Goal: Information Seeking & Learning: Check status

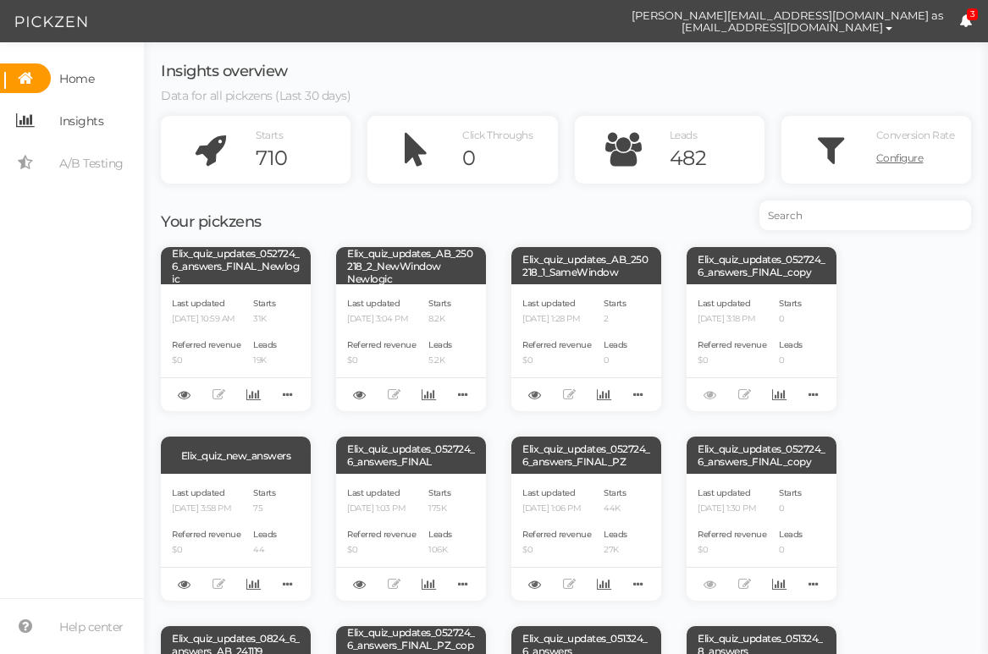
click at [73, 121] on span "Insights" at bounding box center [81, 121] width 44 height 27
select select "13533"
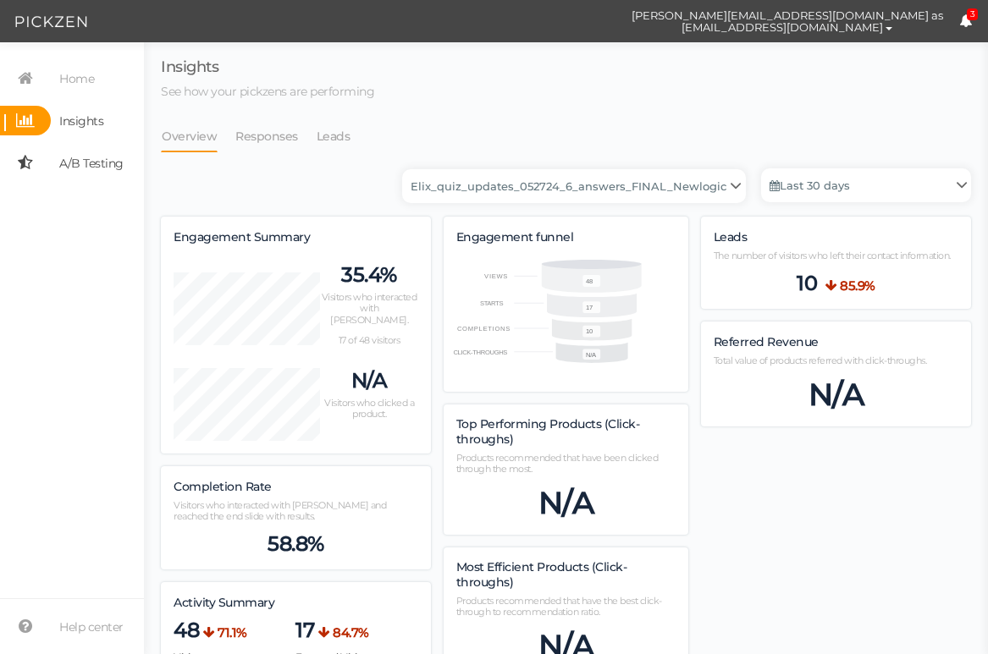
scroll to position [1090, 810]
click at [261, 135] on link "Responses" at bounding box center [267, 136] width 64 height 32
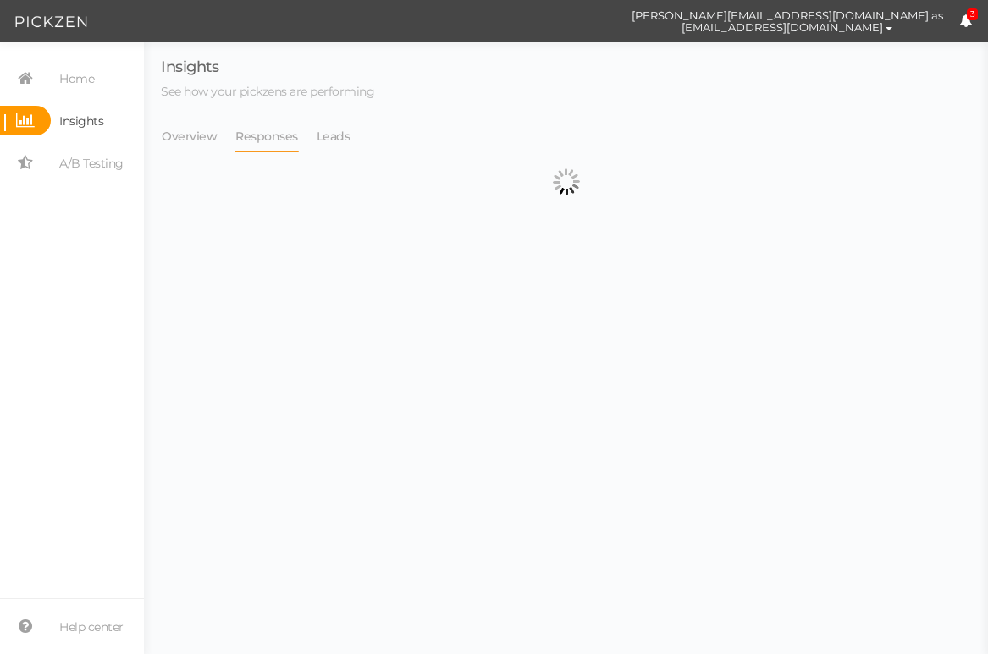
select select "13533"
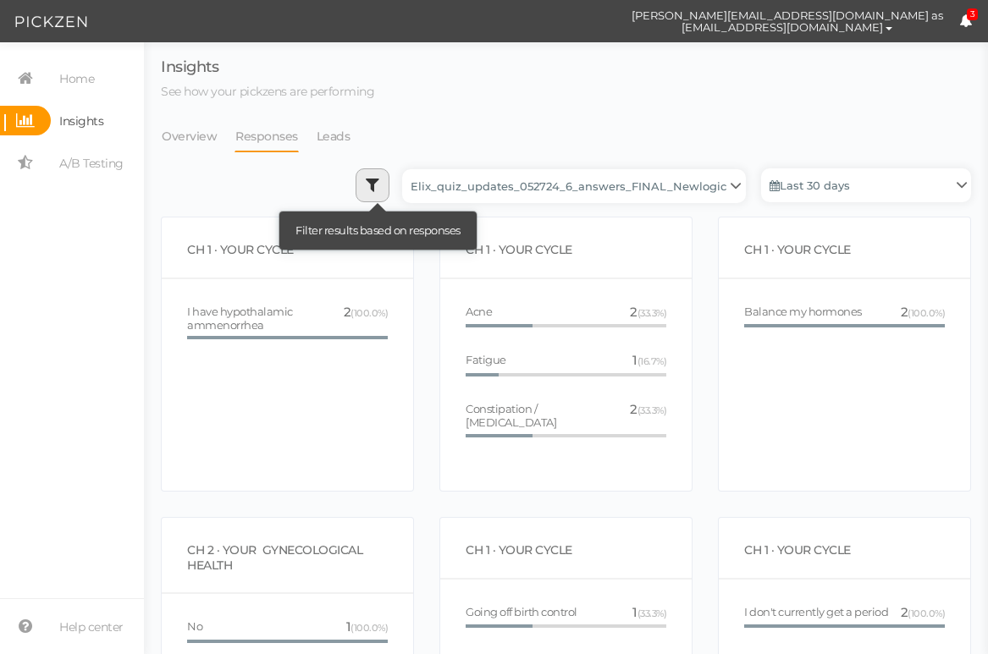
click at [385, 189] on link at bounding box center [373, 185] width 34 height 34
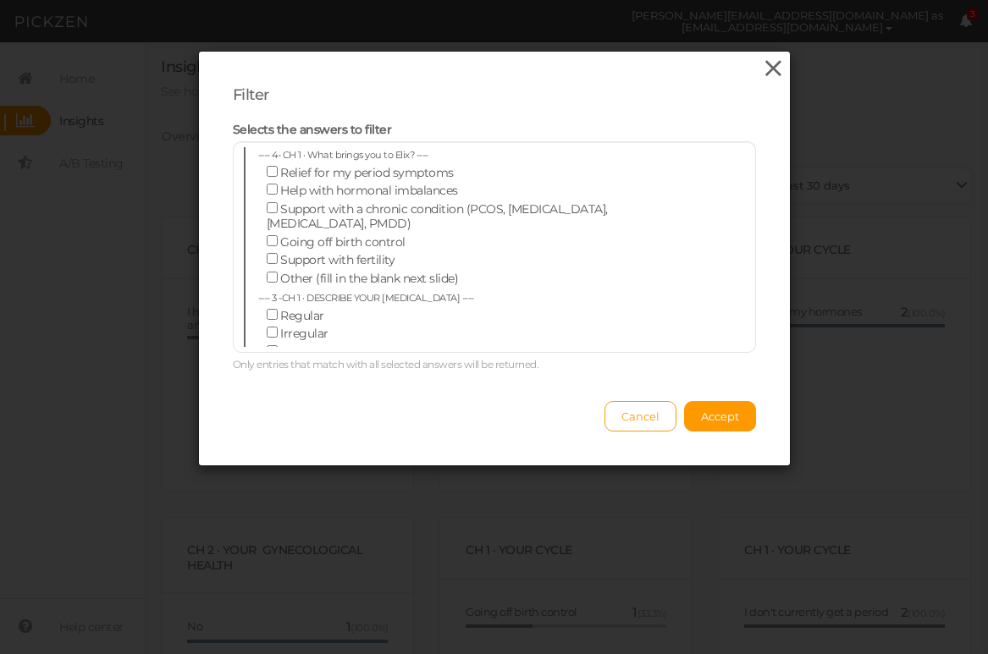
click at [764, 70] on icon at bounding box center [773, 68] width 25 height 25
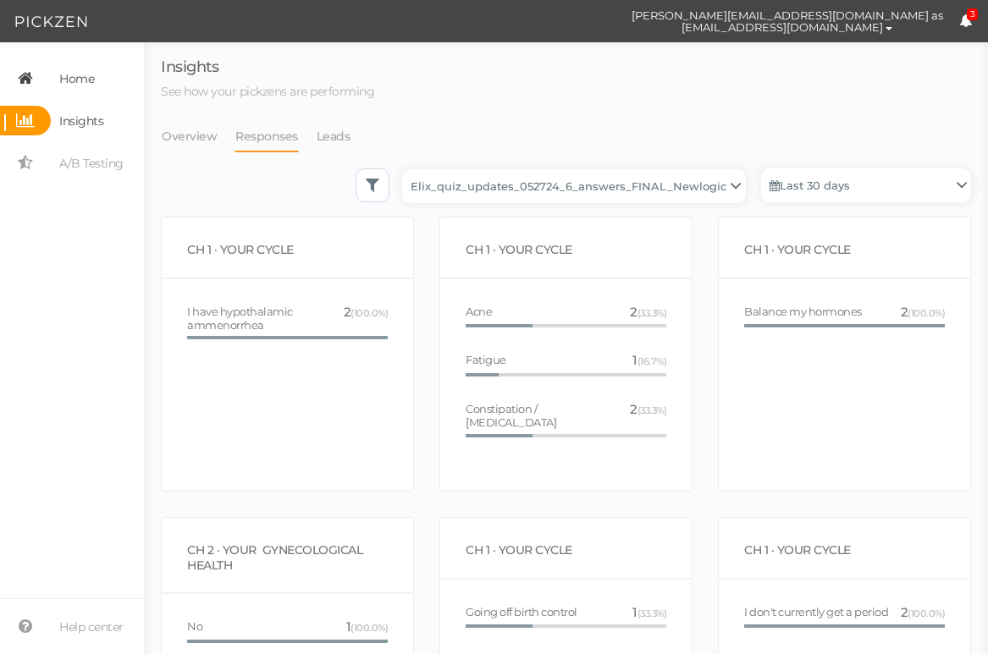
click at [91, 73] on span "Home" at bounding box center [76, 78] width 35 height 27
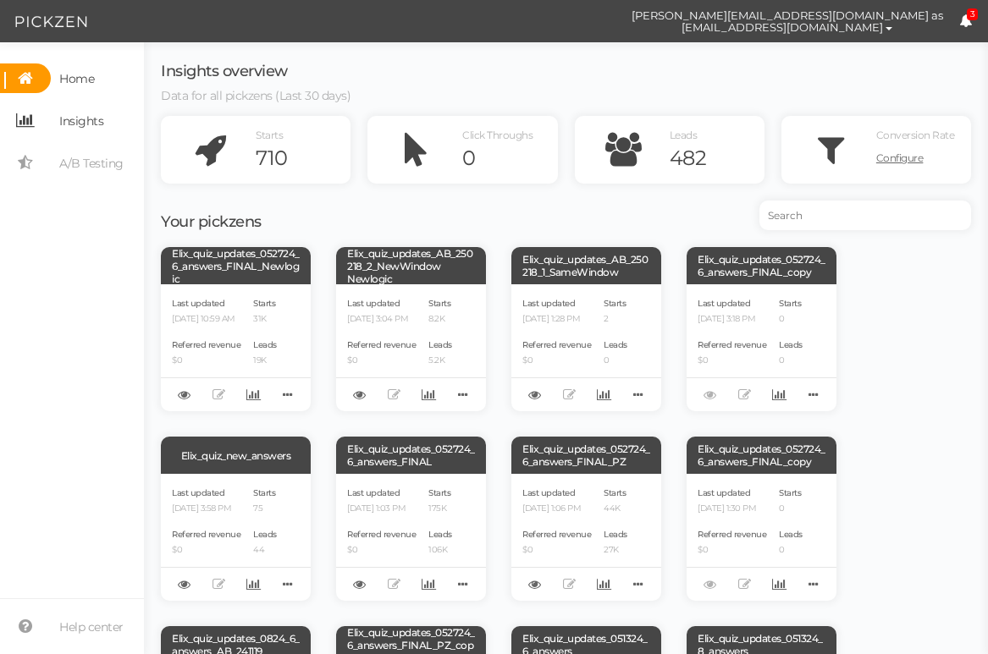
click at [55, 117] on span "Insights" at bounding box center [77, 121] width 52 height 30
select select "13533"
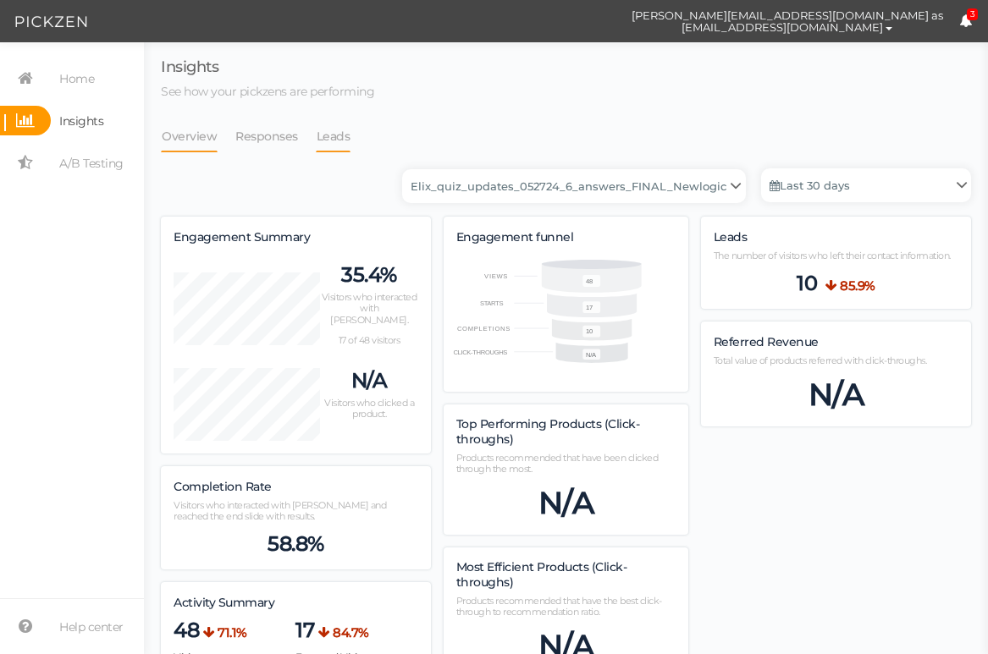
scroll to position [1090, 810]
click at [340, 140] on link "Leads" at bounding box center [334, 136] width 36 height 32
select select "13533"
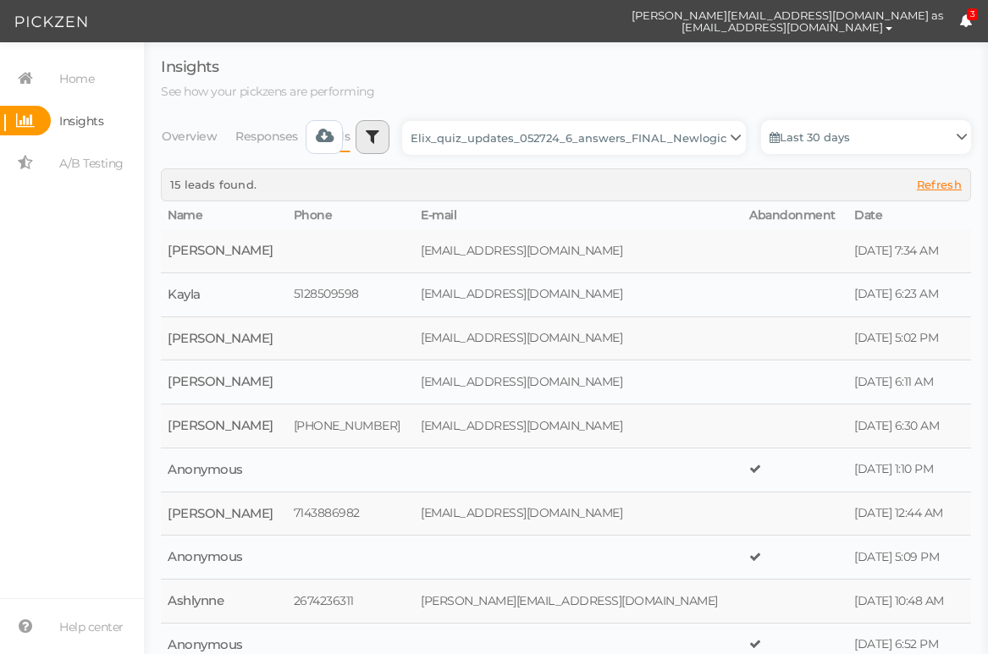
click at [383, 157] on div "Backup_2020010 backup_20200106 Elix Quiz PopUp Elix_quiz Elix_quiz [OLD] Elix_q…" at bounding box center [639, 144] width 666 height 48
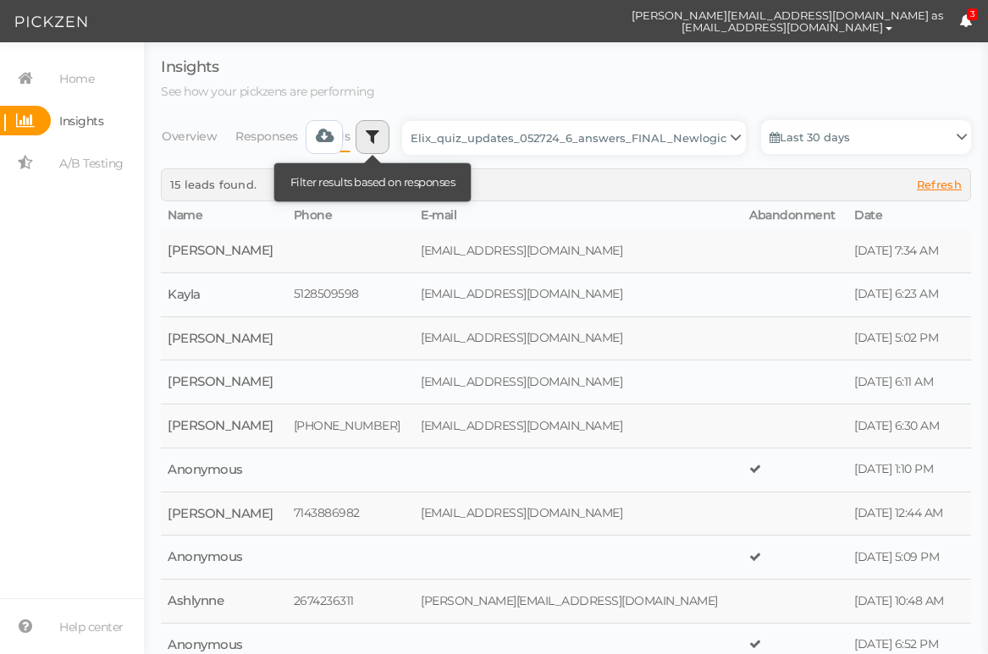
click at [376, 130] on icon at bounding box center [373, 136] width 14 height 17
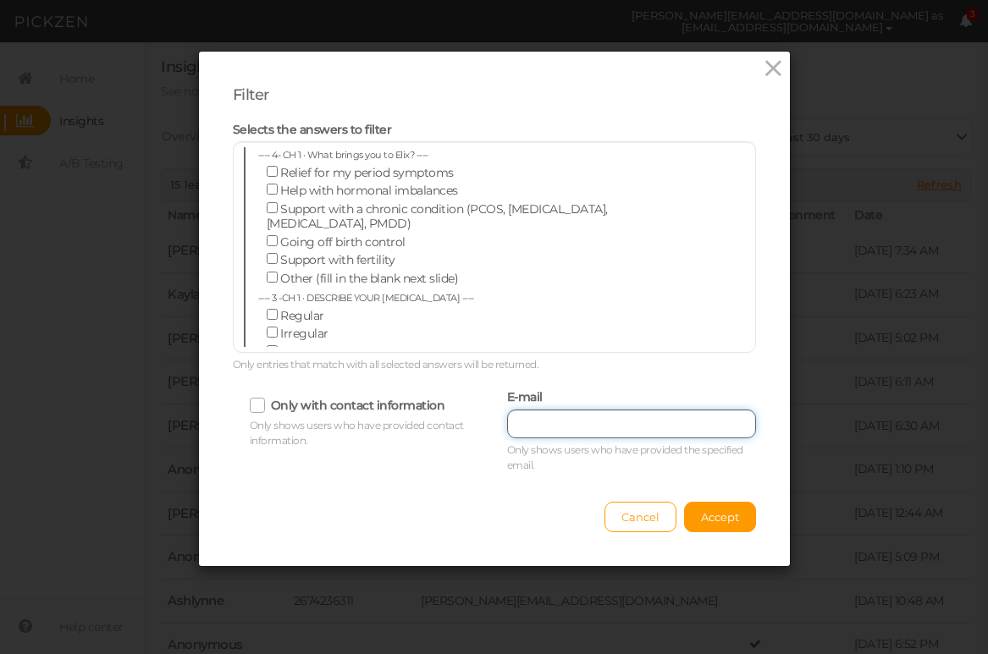
click at [570, 423] on input "text" at bounding box center [631, 424] width 249 height 29
paste input "[EMAIL_ADDRESS][DOMAIN_NAME]"
type input "[EMAIL_ADDRESS][DOMAIN_NAME]"
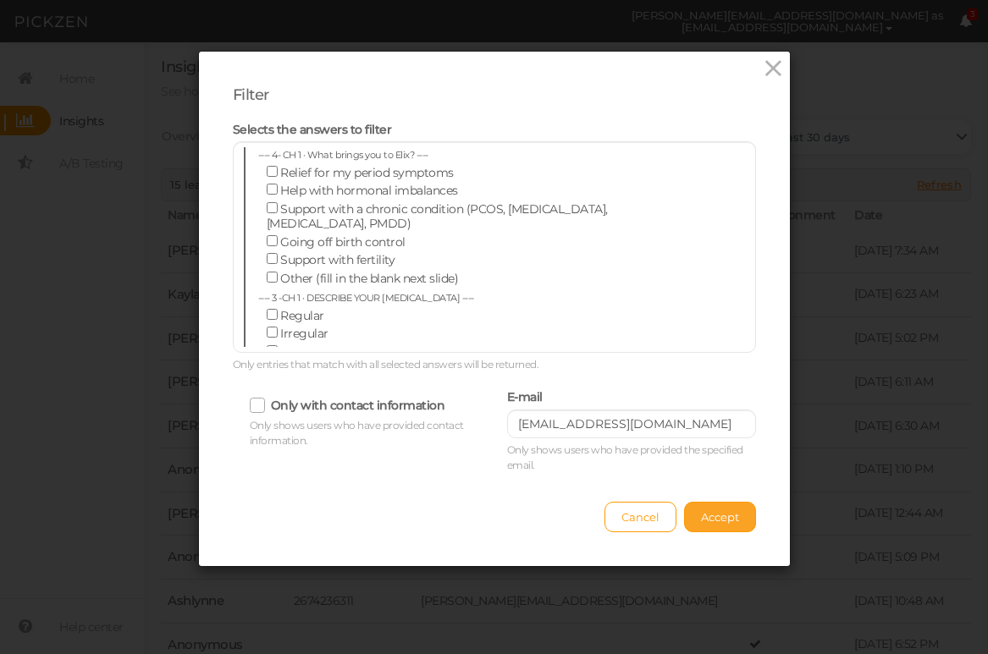
click at [709, 515] on span "Accept" at bounding box center [720, 517] width 38 height 14
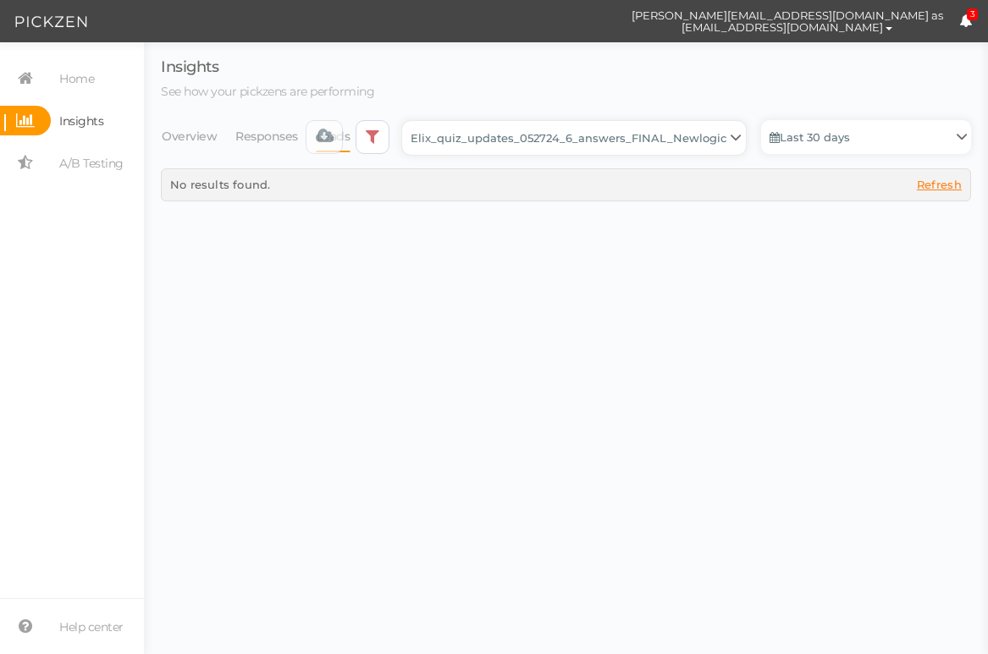
click at [492, 139] on select "Backup_2020010 backup_20200106 Elix Quiz PopUp Elix_quiz Elix_quiz [OLD] Elix_q…" at bounding box center [574, 138] width 344 height 34
select select "12943"
click at [407, 121] on select "Backup_2020010 backup_20200106 Elix Quiz PopUp Elix_quiz Elix_quiz [OLD] Elix_q…" at bounding box center [574, 138] width 344 height 34
click at [532, 149] on select "Backup_2020010 backup_20200106 Elix Quiz PopUp Elix_quiz Elix_quiz [OLD] Elix_q…" at bounding box center [574, 138] width 344 height 34
select select "12979"
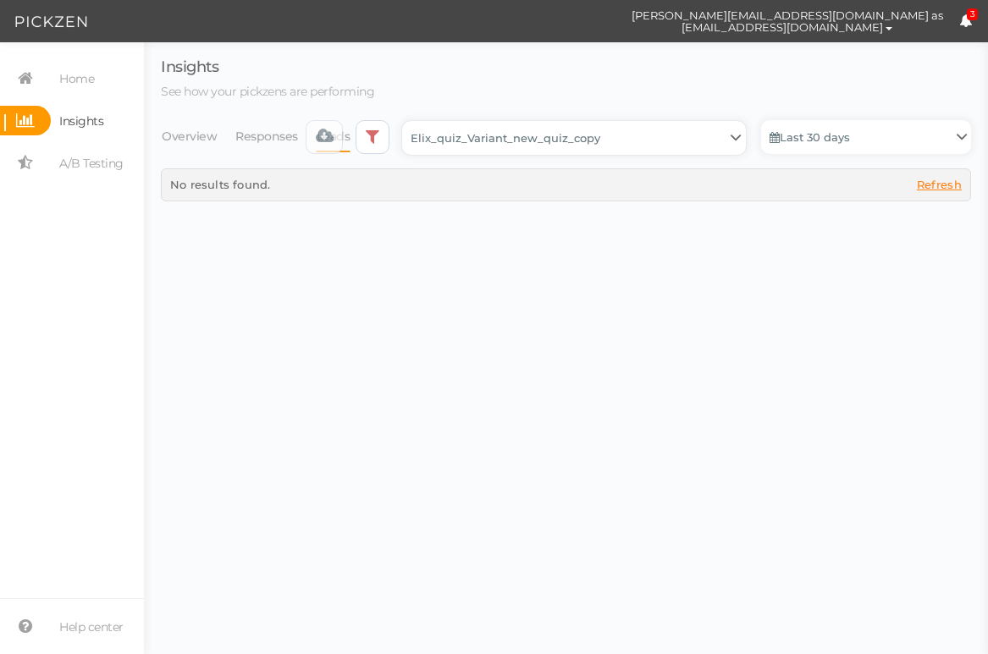
click at [407, 121] on select "Backup_2020010 backup_20200106 Elix Quiz PopUp Elix_quiz Elix_quiz [OLD] Elix_q…" at bounding box center [574, 138] width 344 height 34
click at [527, 152] on select "Backup_2020010 backup_20200106 Elix Quiz PopUp Elix_quiz Elix_quiz [OLD] Elix_q…" at bounding box center [574, 138] width 344 height 34
select select "13104"
click at [407, 121] on select "Backup_2020010 backup_20200106 Elix Quiz PopUp Elix_quiz Elix_quiz [OLD] Elix_q…" at bounding box center [574, 138] width 344 height 34
click at [536, 141] on select "Backup_2020010 backup_20200106 Elix Quiz PopUp Elix_quiz Elix_quiz [OLD] Elix_q…" at bounding box center [574, 138] width 344 height 34
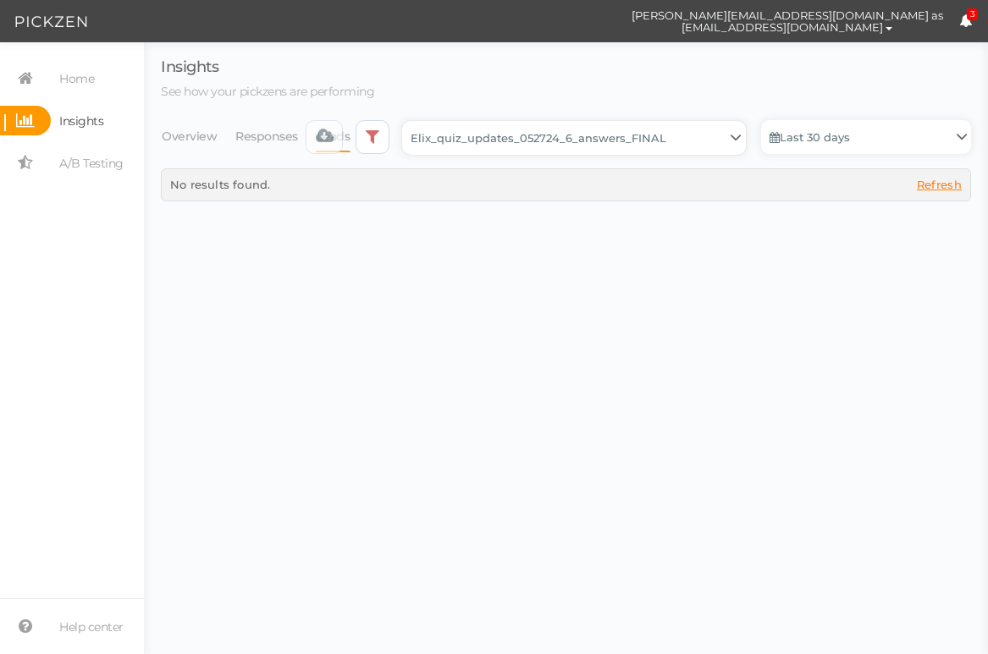
select select "13463"
click at [407, 121] on select "Backup_2020010 backup_20200106 Elix Quiz PopUp Elix_quiz Elix_quiz [OLD] Elix_q…" at bounding box center [574, 138] width 344 height 34
click at [532, 132] on select "Backup_2020010 backup_20200106 Elix Quiz PopUp Elix_quiz Elix_quiz [OLD] Elix_q…" at bounding box center [574, 138] width 344 height 34
select select "13547"
click at [407, 121] on select "Backup_2020010 backup_20200106 Elix Quiz PopUp Elix_quiz Elix_quiz [OLD] Elix_q…" at bounding box center [574, 138] width 344 height 34
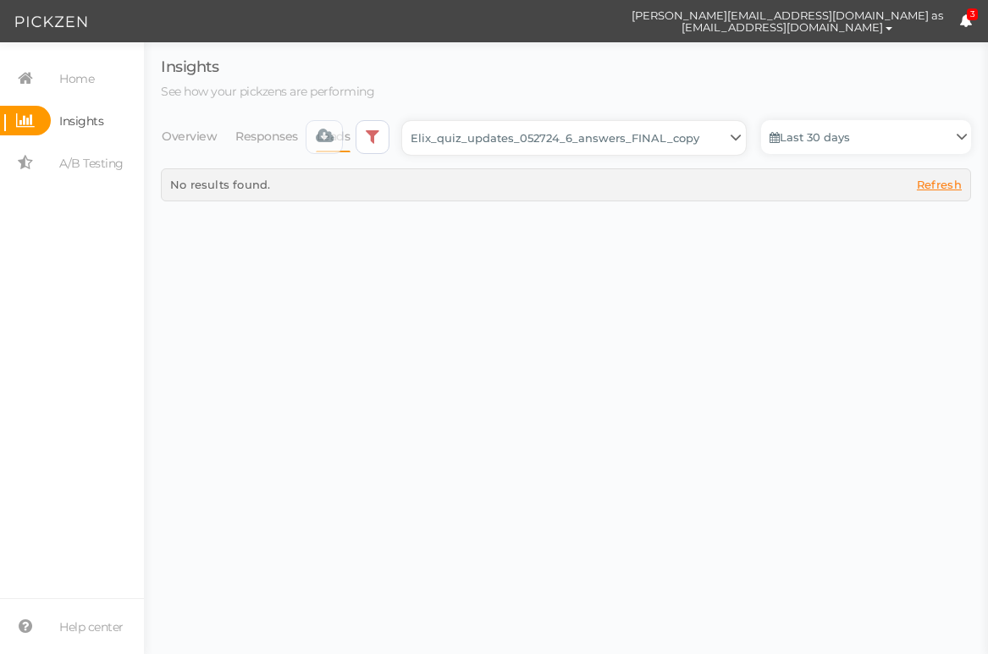
click at [536, 149] on select "Backup_2020010 backup_20200106 Elix Quiz PopUp Elix_quiz Elix_quiz [OLD] Elix_q…" at bounding box center [574, 138] width 344 height 34
select select "13228"
click at [407, 121] on select "Backup_2020010 backup_20200106 Elix Quiz PopUp Elix_quiz Elix_quiz [OLD] Elix_q…" at bounding box center [574, 138] width 344 height 34
click at [522, 135] on select "Backup_2020010 backup_20200106 Elix Quiz PopUp Elix_quiz Elix_quiz [OLD] Elix_q…" at bounding box center [574, 138] width 344 height 34
select select "13250"
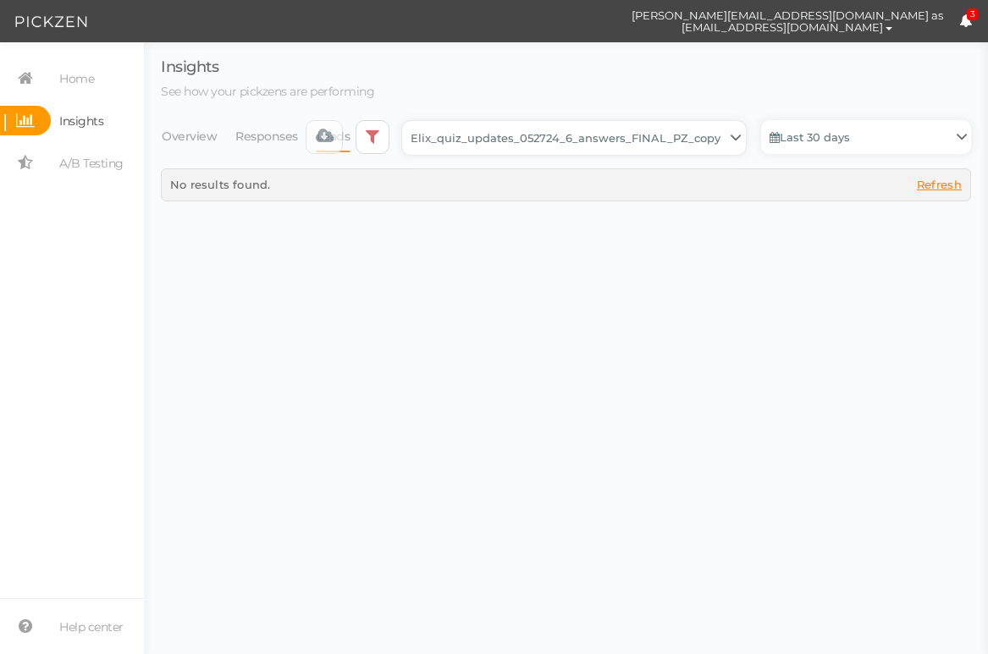
click at [407, 121] on select "Backup_2020010 backup_20200106 Elix Quiz PopUp Elix_quiz Elix_quiz [OLD] Elix_q…" at bounding box center [574, 138] width 344 height 34
select select "13250"
click at [257, 130] on link "Responses" at bounding box center [267, 136] width 64 height 32
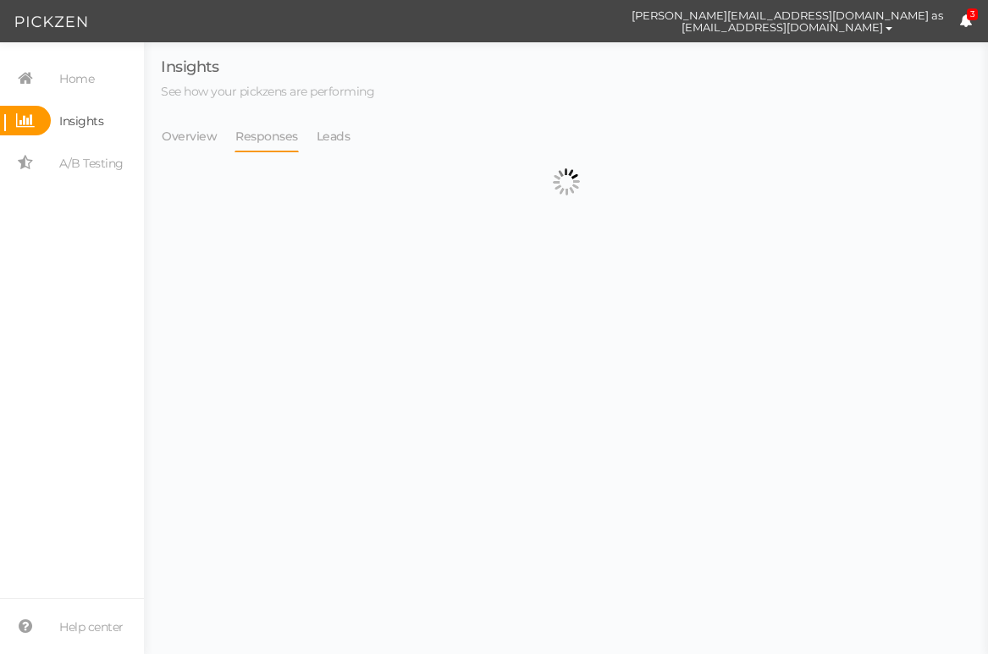
select select "13250"
